Goal: Find specific page/section: Find specific page/section

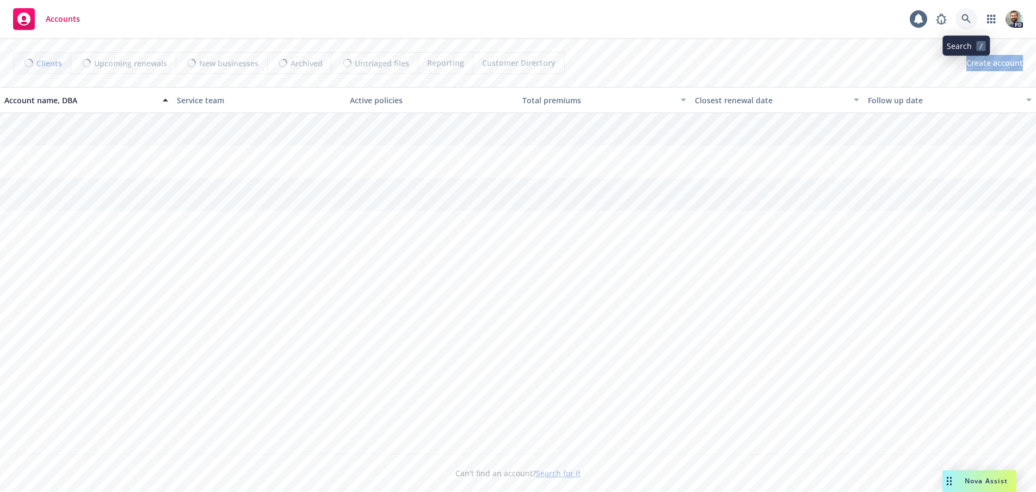
click at [967, 18] on icon at bounding box center [965, 18] width 9 height 9
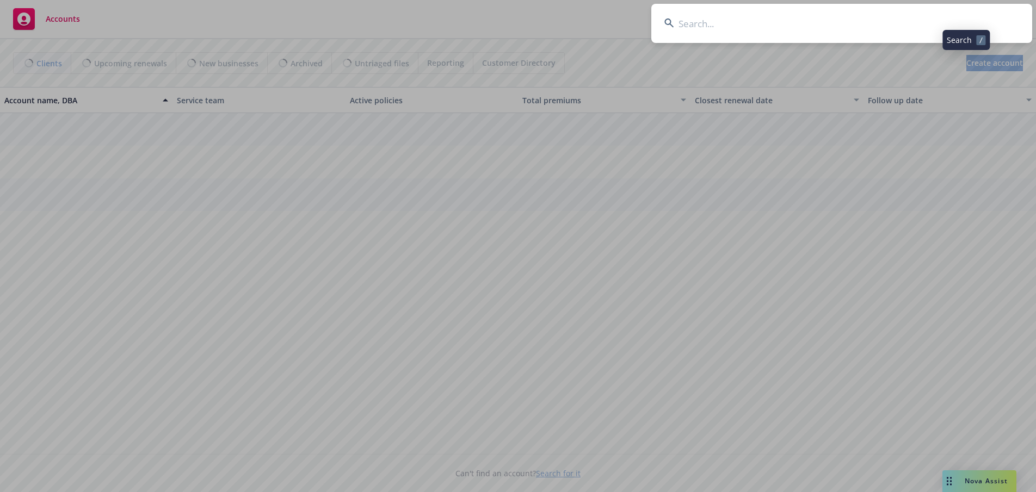
click at [952, 19] on input at bounding box center [841, 23] width 381 height 39
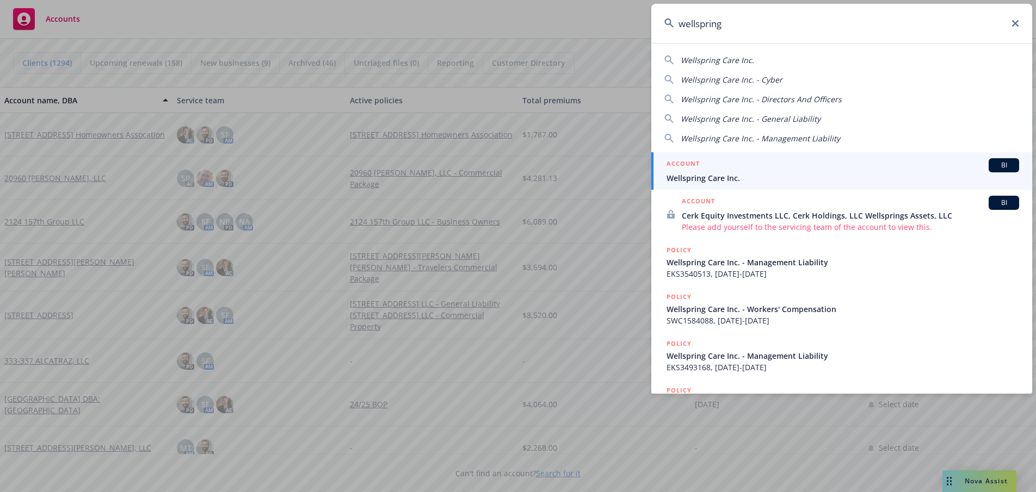
type input "wellspring"
click at [702, 178] on span "Wellspring Care Inc." at bounding box center [842, 177] width 353 height 11
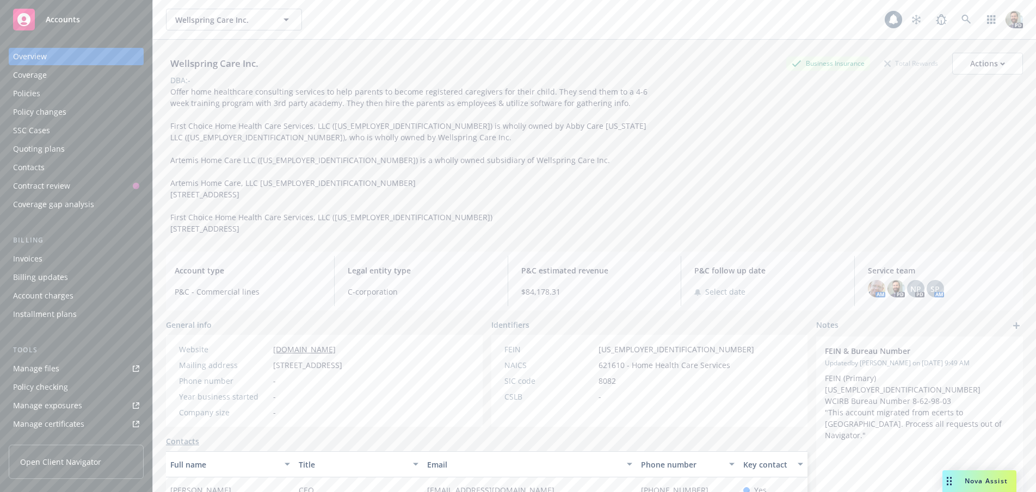
click at [192, 62] on div "Wellspring Care Inc." at bounding box center [214, 64] width 97 height 14
copy div "Wellspring Care Inc."
